Goal: Task Accomplishment & Management: Complete application form

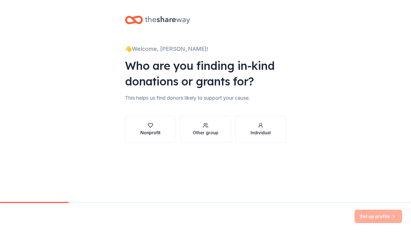
click at [144, 126] on div "button" at bounding box center [150, 126] width 20 height 6
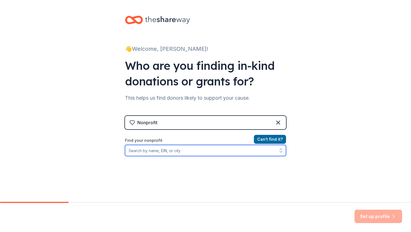
click at [172, 152] on input "Find your nonprofit" at bounding box center [205, 150] width 161 height 11
type input "Wornick Jewish day school"
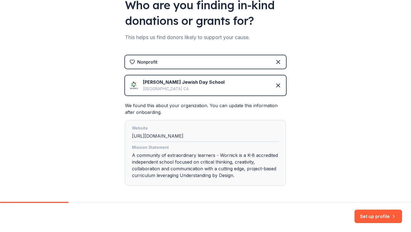
scroll to position [82, 0]
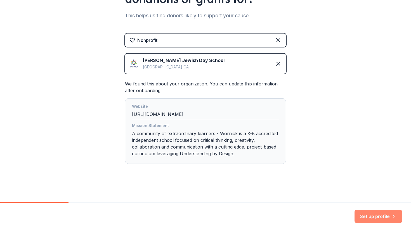
click at [367, 216] on button "Set up profile" at bounding box center [378, 216] width 48 height 13
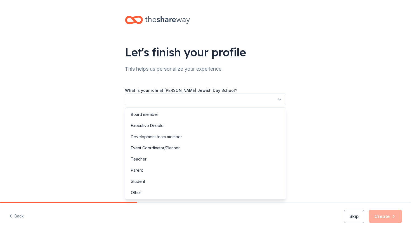
click at [259, 98] on button "button" at bounding box center [205, 100] width 161 height 12
click at [238, 134] on div "Development team member" at bounding box center [205, 136] width 158 height 11
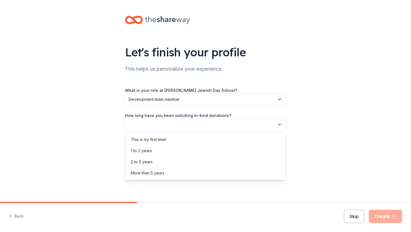
click at [238, 126] on button "button" at bounding box center [205, 125] width 161 height 12
click at [230, 144] on div "This is my first time!" at bounding box center [205, 139] width 158 height 11
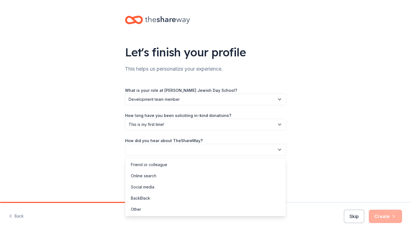
click at [229, 147] on button "button" at bounding box center [205, 150] width 161 height 12
click at [213, 175] on div "Online search" at bounding box center [205, 176] width 158 height 11
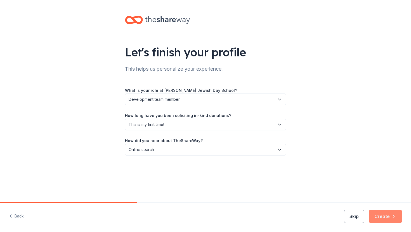
click at [378, 216] on button "Create" at bounding box center [385, 216] width 33 height 13
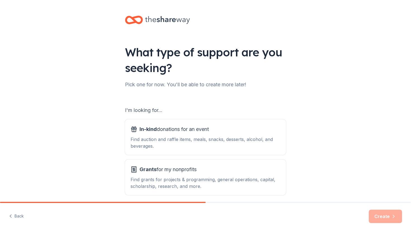
scroll to position [23, 0]
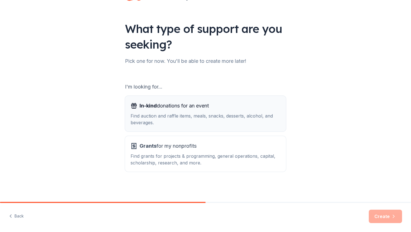
click at [212, 106] on div "In-kind donations for an event" at bounding box center [206, 105] width 150 height 9
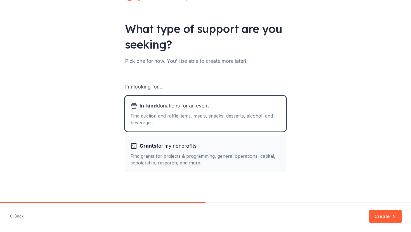
click at [204, 156] on div "Find grants for projects & programming, general operations, capital, scholarshi…" at bounding box center [206, 159] width 150 height 13
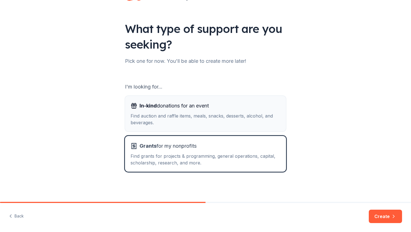
click at [235, 114] on div "Find auction and raffle items, meals, snacks, desserts, alcohol, and beverages." at bounding box center [206, 119] width 150 height 13
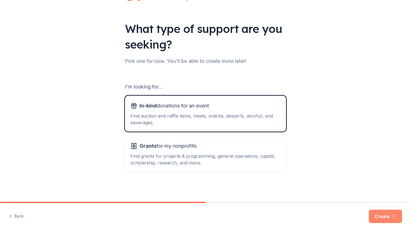
click at [376, 216] on button "Create" at bounding box center [385, 216] width 33 height 13
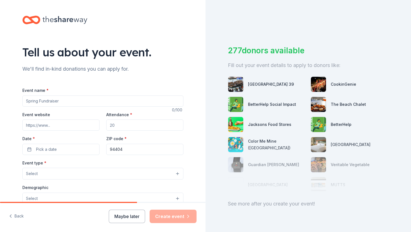
click at [154, 104] on input "Event name *" at bounding box center [102, 101] width 161 height 11
type input "Poker Night"
click at [75, 121] on input "Event website" at bounding box center [60, 125] width 77 height 11
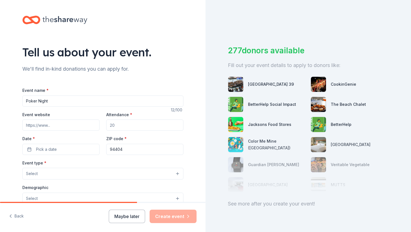
click at [110, 126] on input "Attendance *" at bounding box center [144, 125] width 77 height 11
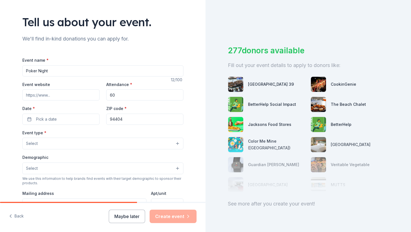
scroll to position [30, 0]
type input "60"
click at [46, 168] on button "Select" at bounding box center [102, 168] width 161 height 12
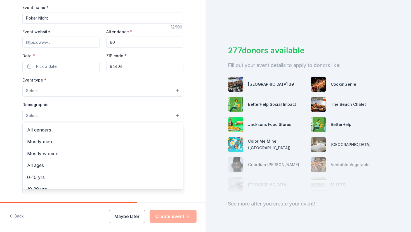
scroll to position [83, 0]
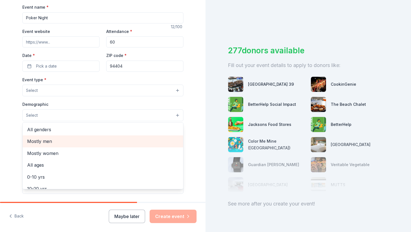
click at [52, 142] on span "Mostly men" at bounding box center [103, 141] width 152 height 7
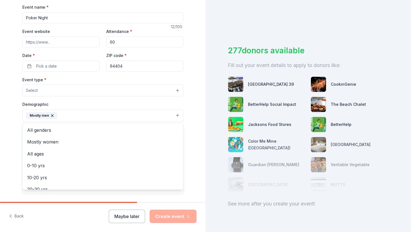
click at [34, 91] on div "Event type * Select Demographic Mostly men All genders Mostly women All ages 0-…" at bounding box center [102, 135] width 161 height 118
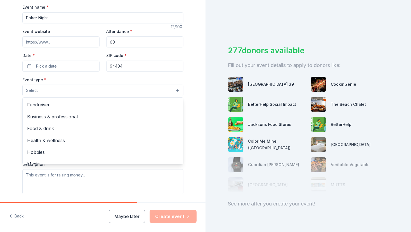
click at [36, 91] on button "Select" at bounding box center [102, 91] width 161 height 12
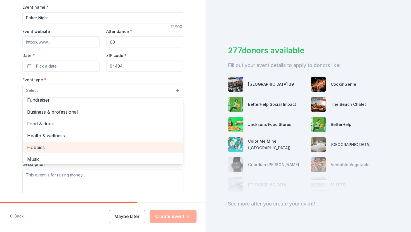
scroll to position [0, 0]
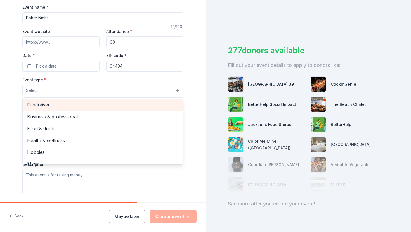
click at [47, 104] on span "Fundraiser" at bounding box center [103, 104] width 152 height 7
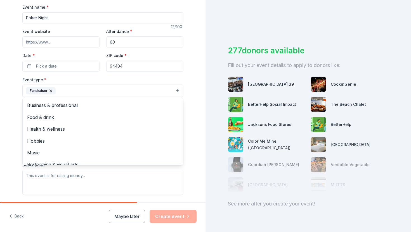
click at [0, 111] on div "Tell us about your event. We'll find in-kind donations you can apply for. Event…" at bounding box center [102, 103] width 205 height 373
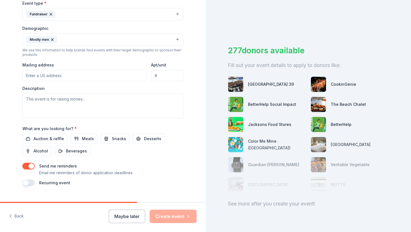
scroll to position [160, 0]
click at [48, 135] on span "Auction & raffle" at bounding box center [49, 138] width 30 height 7
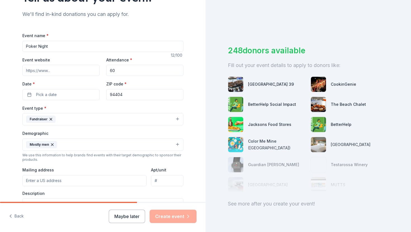
scroll to position [34, 0]
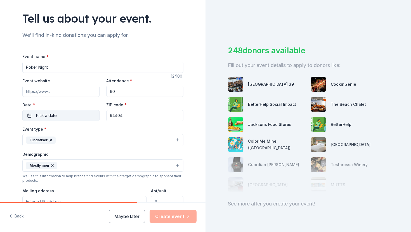
click at [44, 114] on span "Pick a date" at bounding box center [46, 115] width 21 height 7
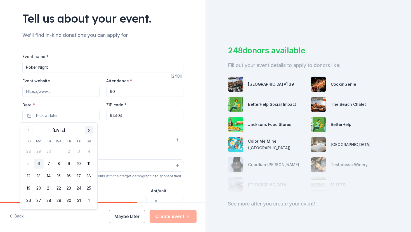
click at [89, 129] on button "Go to next month" at bounding box center [89, 131] width 8 height 8
click at [69, 165] on button "6" at bounding box center [69, 164] width 10 height 10
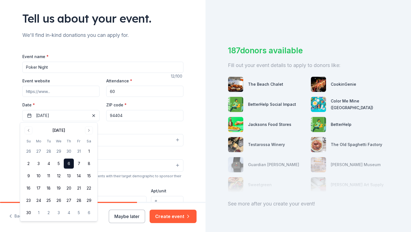
click at [68, 89] on input "Event website" at bounding box center [60, 91] width 77 height 11
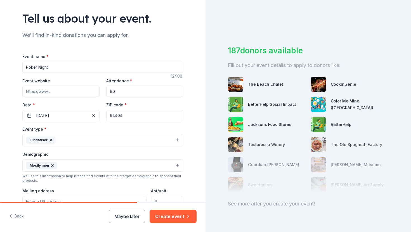
type input "wornickjds.org"
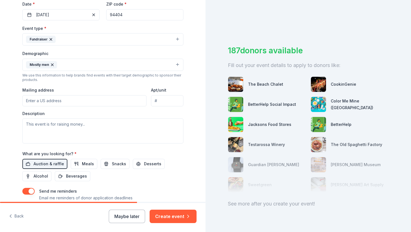
scroll to position [138, 0]
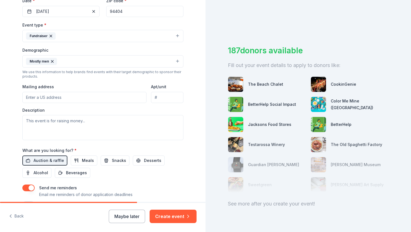
click at [126, 98] on input "Mailing address" at bounding box center [84, 97] width 124 height 11
type input "800 Foster City Blvd"
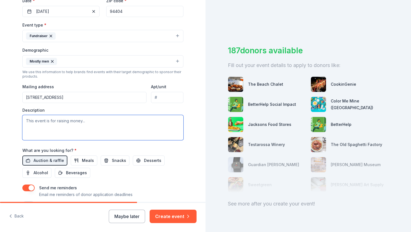
click at [143, 124] on textarea at bounding box center [102, 127] width 161 height 25
click at [99, 120] on textarea "To enrich screen reader interactions, please activate Accessibility in Grammarl…" at bounding box center [102, 127] width 161 height 25
drag, startPoint x: 112, startPoint y: 134, endPoint x: 24, endPoint y: 122, distance: 88.9
click at [24, 122] on textarea "This event is to support our annual campaign, which helps fund our operating bu…" at bounding box center [102, 127] width 161 height 25
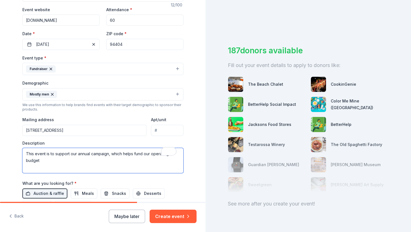
scroll to position [0, 0]
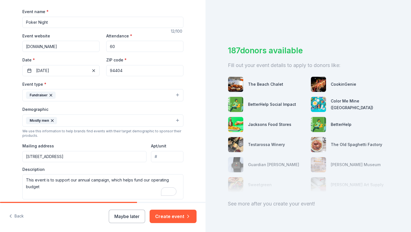
click at [24, 22] on input "Poker Night" at bounding box center [102, 22] width 161 height 11
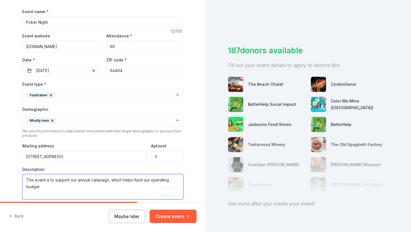
click at [74, 191] on textarea "This event is to support our annual campaign, which helps fund our operating bu…" at bounding box center [102, 186] width 161 height 25
type textarea "This event is to support our annual campaign, which helps fund our operating bu…"
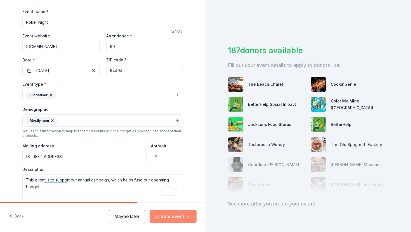
click at [169, 214] on button "Create event" at bounding box center [173, 216] width 47 height 13
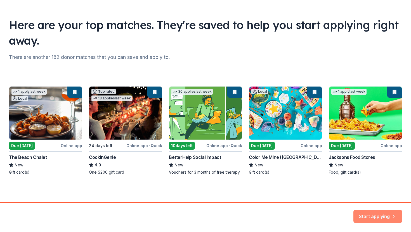
click at [381, 213] on button "Start applying" at bounding box center [377, 213] width 49 height 13
click at [369, 214] on div "Start applying" at bounding box center [377, 216] width 49 height 13
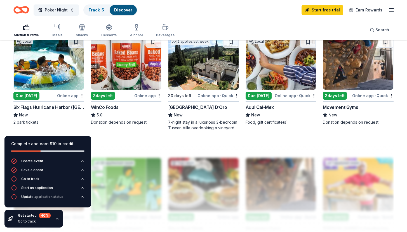
scroll to position [375, 0]
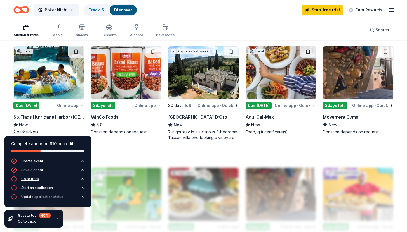
click at [58, 179] on button "Go to track" at bounding box center [47, 180] width 73 height 9
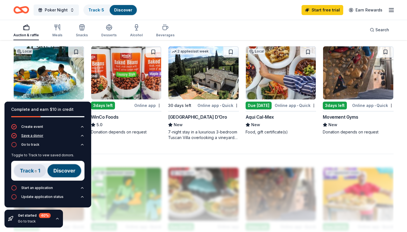
click at [67, 135] on button "Save a donor" at bounding box center [47, 137] width 73 height 9
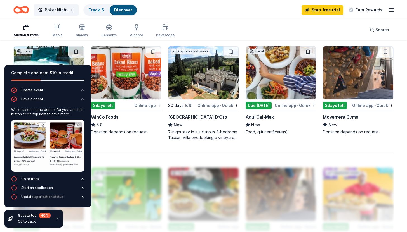
click at [33, 27] on div "button" at bounding box center [25, 27] width 25 height 7
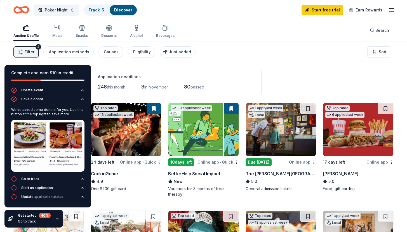
click at [88, 70] on div "Complete and earn $10 in credit" at bounding box center [47, 76] width 87 height 22
click at [108, 63] on div "Filter 2 Application methods Causes Eligibility Just added Sort" at bounding box center [203, 52] width 407 height 22
click at [80, 89] on icon "button" at bounding box center [82, 90] width 4 height 4
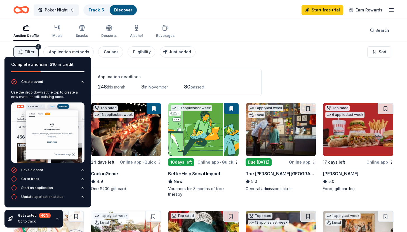
click at [81, 89] on div "Use the drop down at the top to create a new event or edit existing ones." at bounding box center [47, 127] width 73 height 79
click at [81, 82] on icon "button" at bounding box center [82, 82] width 4 height 4
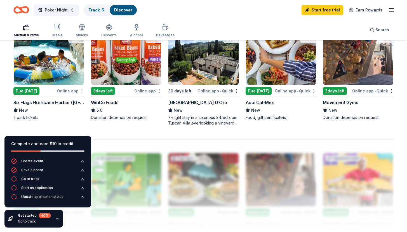
scroll to position [389, 0]
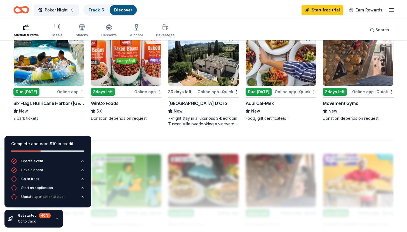
click at [194, 77] on img at bounding box center [203, 59] width 70 height 53
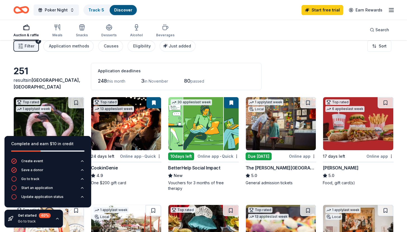
scroll to position [0, 0]
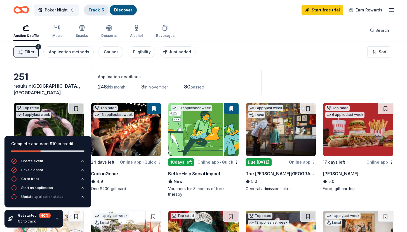
click at [97, 10] on link "Track · 5" at bounding box center [96, 10] width 16 height 5
click at [122, 9] on link "Discover" at bounding box center [123, 10] width 18 height 5
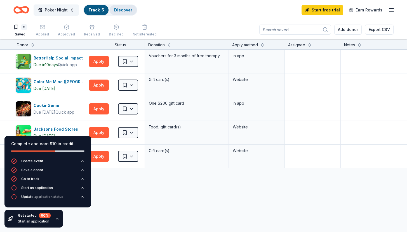
click at [118, 8] on link "Discover" at bounding box center [123, 10] width 18 height 5
click at [119, 10] on link "Discover" at bounding box center [123, 10] width 18 height 5
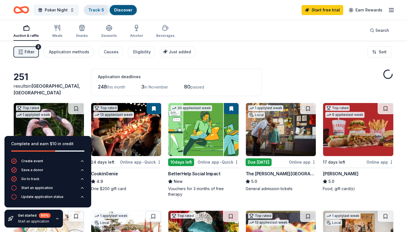
click at [93, 11] on link "Track · 5" at bounding box center [96, 10] width 16 height 5
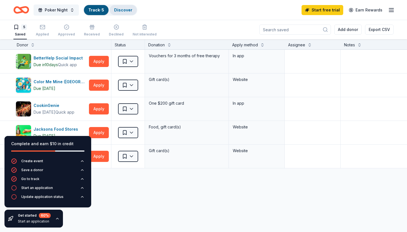
click at [119, 8] on link "Discover" at bounding box center [123, 10] width 18 height 5
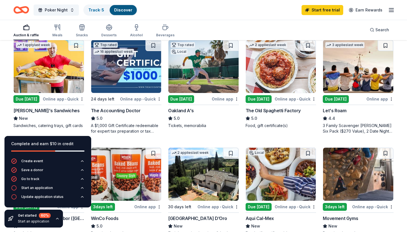
scroll to position [260, 0]
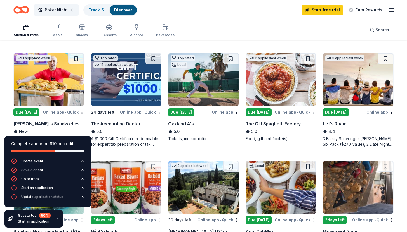
click at [189, 82] on img at bounding box center [203, 79] width 70 height 53
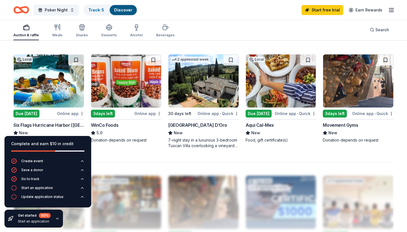
scroll to position [391, 0]
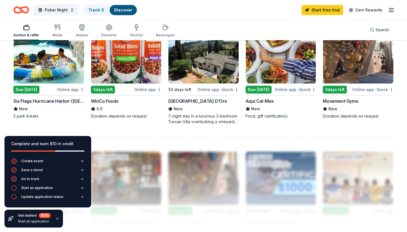
click at [282, 53] on img at bounding box center [281, 56] width 70 height 53
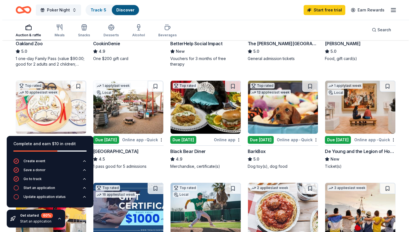
scroll to position [0, 0]
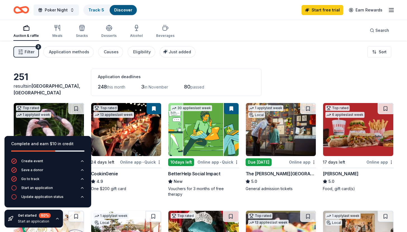
click at [389, 7] on icon "button" at bounding box center [391, 10] width 7 height 7
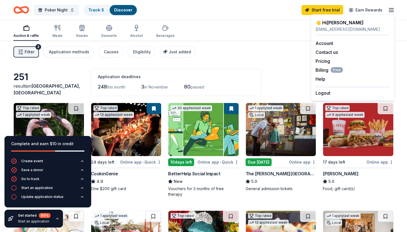
click at [23, 49] on button "Filter 2" at bounding box center [25, 51] width 25 height 11
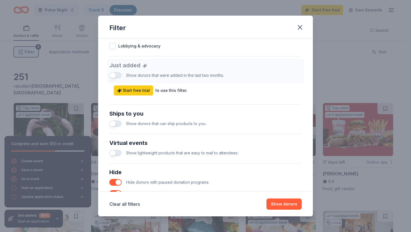
scroll to position [201, 0]
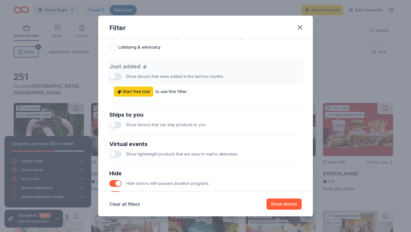
click at [114, 123] on button "button" at bounding box center [115, 125] width 12 height 7
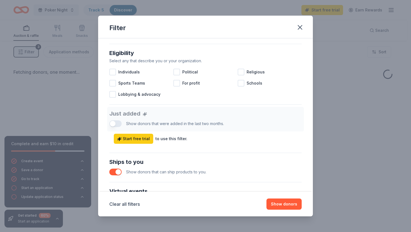
scroll to position [136, 0]
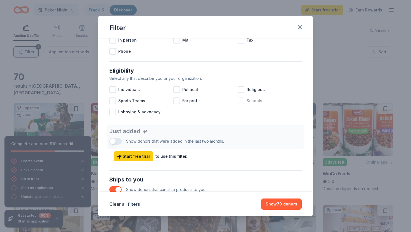
click at [238, 100] on div at bounding box center [241, 101] width 7 height 7
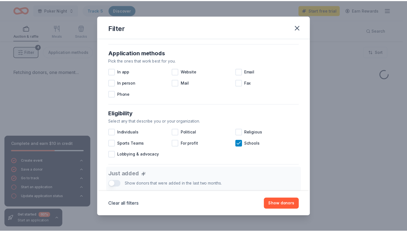
scroll to position [84, 0]
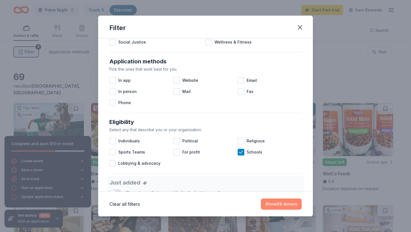
click at [285, 205] on button "Show 69 donors" at bounding box center [281, 204] width 41 height 11
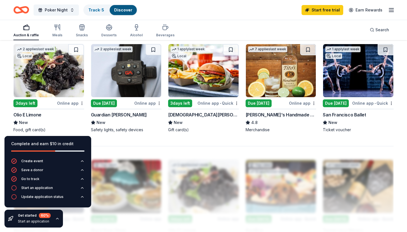
scroll to position [378, 0]
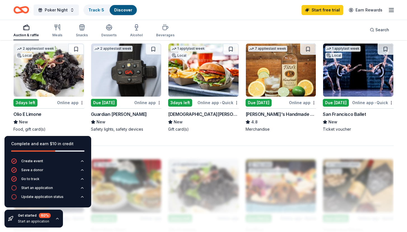
click at [131, 84] on img at bounding box center [126, 70] width 70 height 53
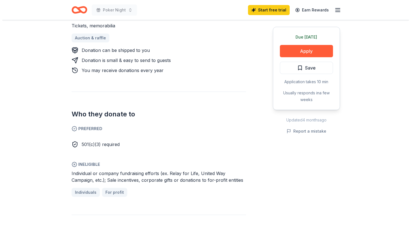
scroll to position [250, 0]
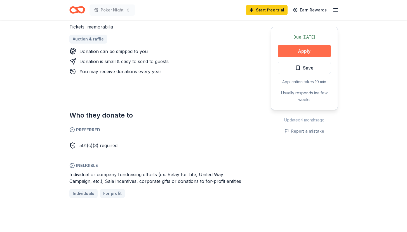
click at [309, 46] on button "Apply" at bounding box center [304, 51] width 53 height 12
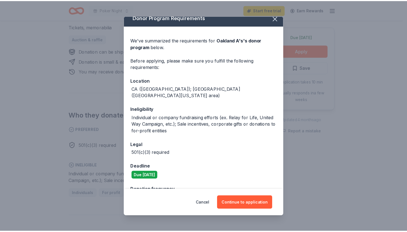
scroll to position [17, 0]
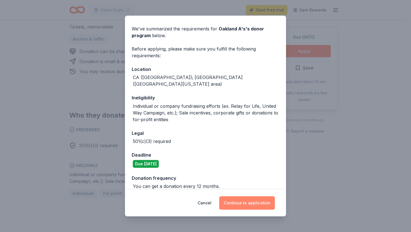
click at [241, 204] on button "Continue to application" at bounding box center [247, 203] width 56 height 13
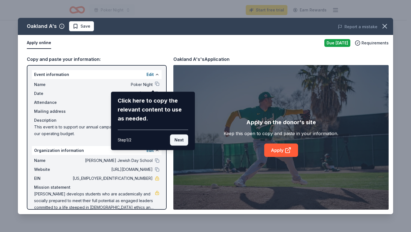
click at [179, 140] on button "Next" at bounding box center [179, 140] width 18 height 11
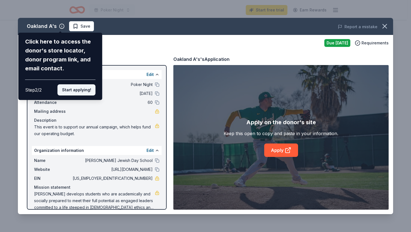
click at [80, 89] on button "Start applying!" at bounding box center [77, 89] width 38 height 11
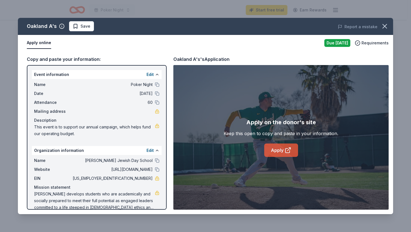
click at [283, 151] on link "Apply" at bounding box center [281, 150] width 34 height 13
click at [389, 22] on span at bounding box center [385, 26] width 12 height 12
click at [389, 22] on button "button" at bounding box center [385, 26] width 12 height 12
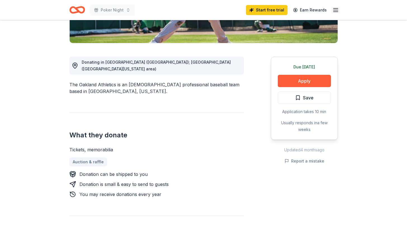
scroll to position [0, 0]
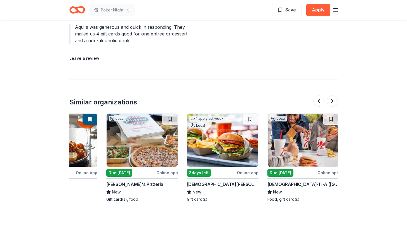
scroll to position [0, 528]
